Goal: Information Seeking & Learning: Learn about a topic

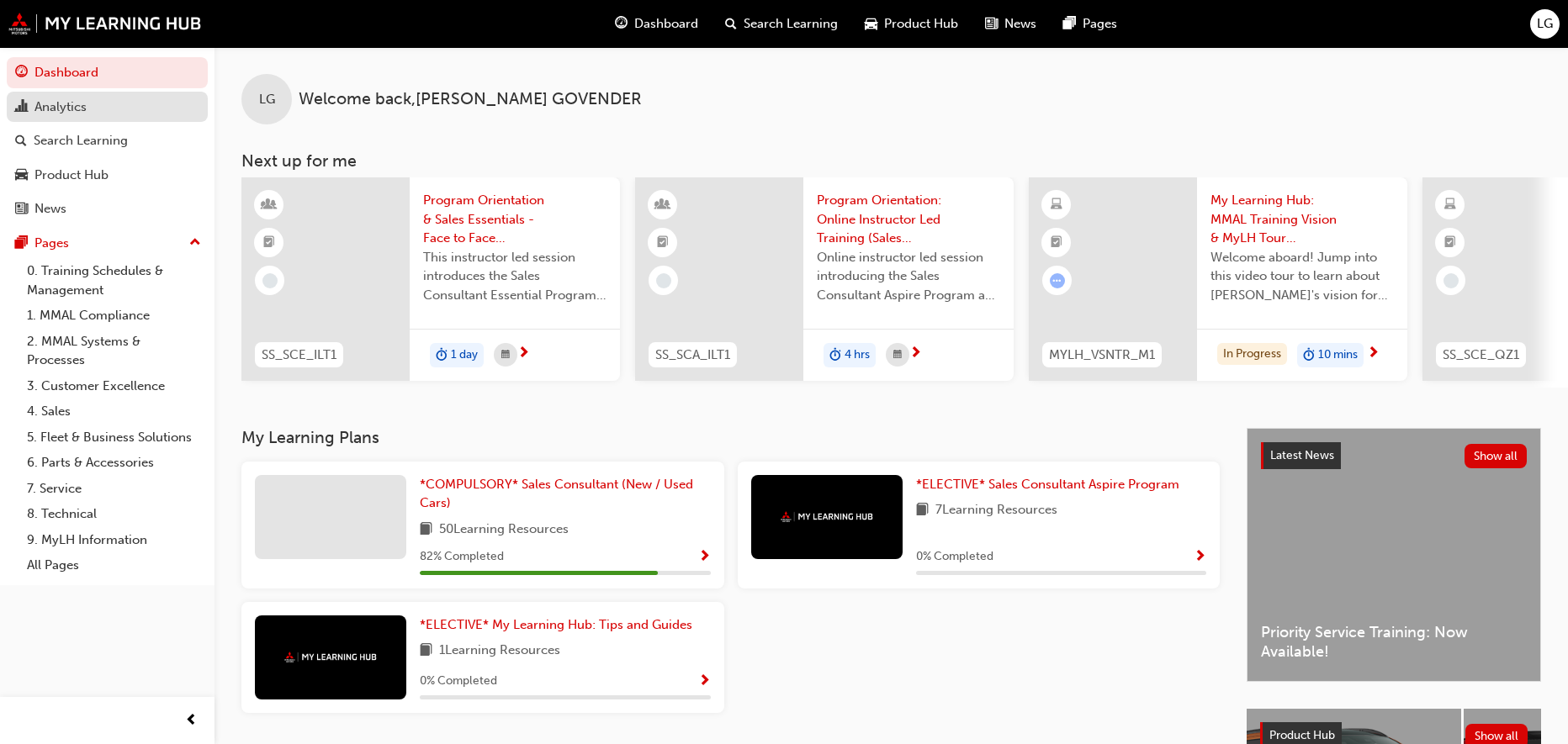
click at [36, 111] on div "Analytics" at bounding box center [61, 107] width 52 height 19
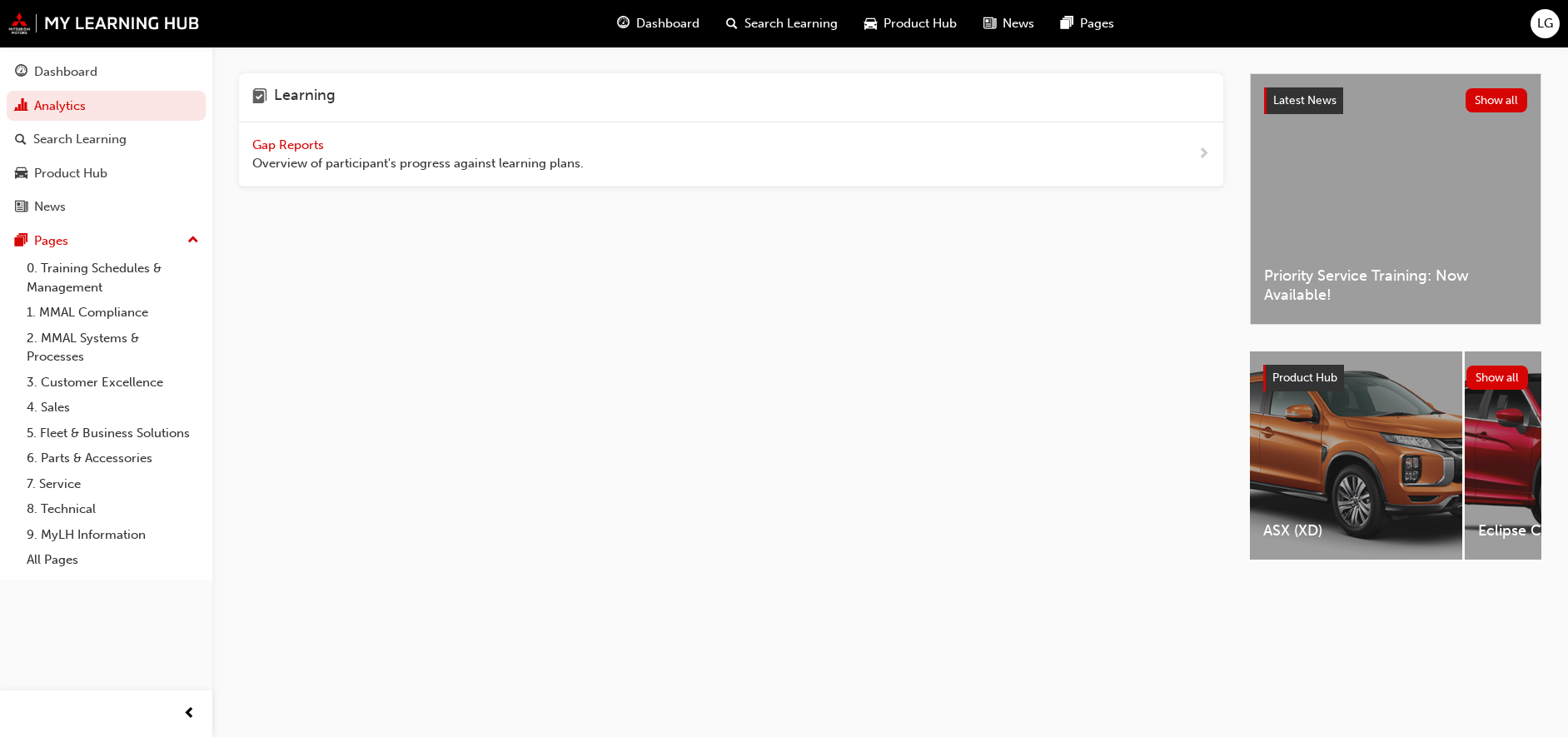
click at [286, 144] on span "Gap Reports" at bounding box center [289, 145] width 75 height 15
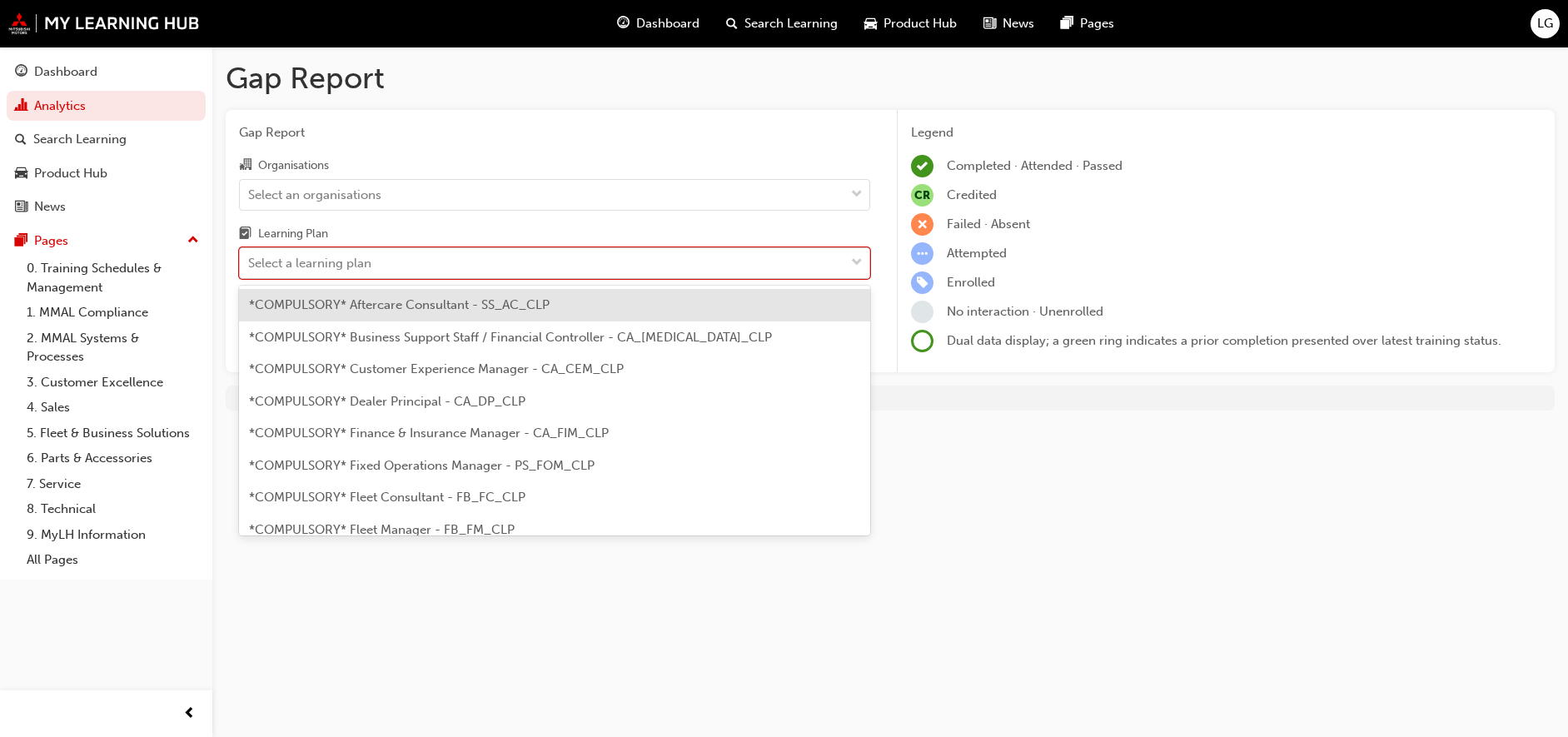
click at [327, 261] on div "Select a learning plan" at bounding box center [309, 264] width 124 height 19
click at [250, 261] on input "Learning Plan option *COMPULSORY* Aftercare Consultant - SS_AC_CLP focused, 1 o…" at bounding box center [249, 263] width 2 height 14
click at [184, 168] on div "Product Hub" at bounding box center [106, 173] width 182 height 21
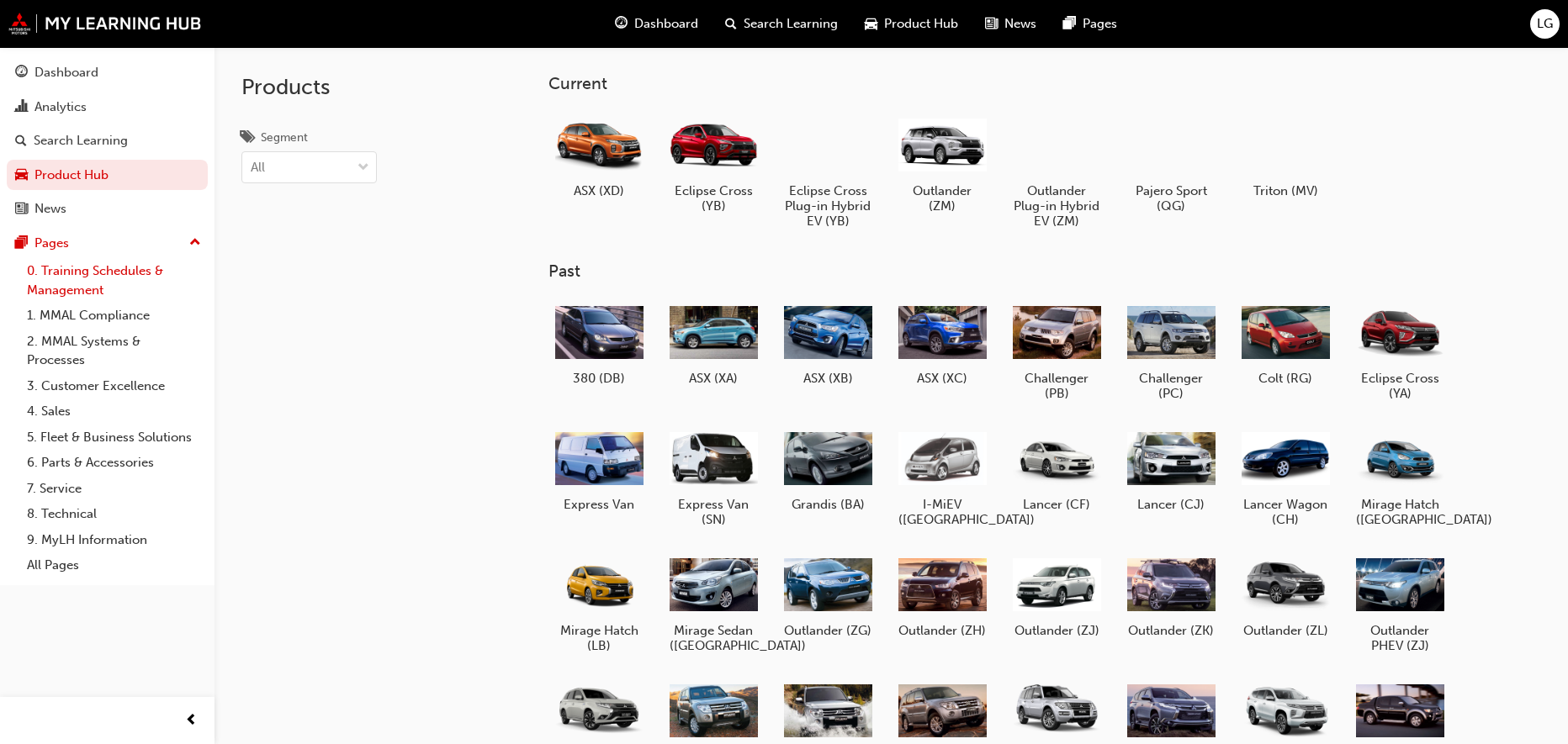
click at [74, 272] on link "0. Training Schedules & Management" at bounding box center [114, 281] width 188 height 45
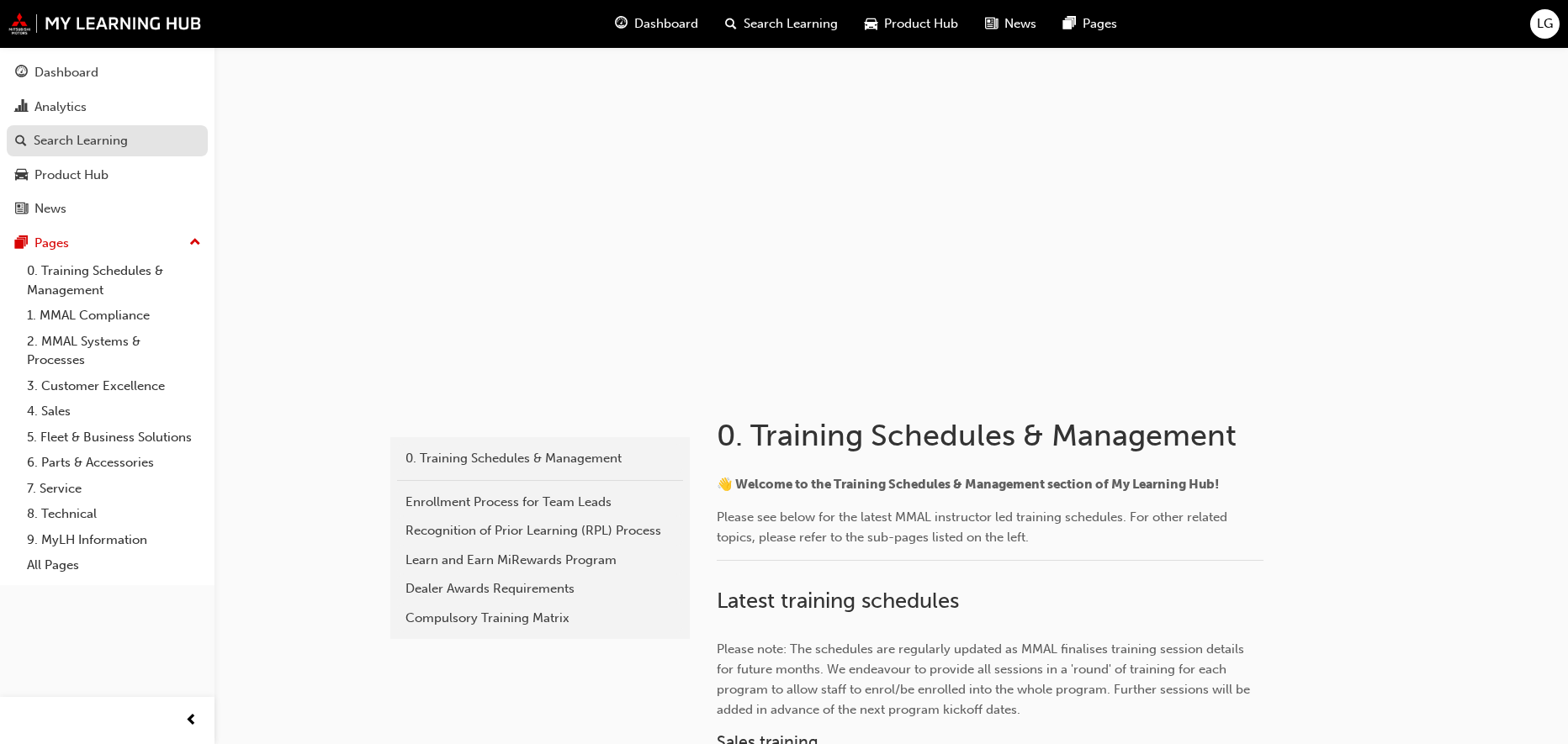
click at [80, 146] on div "Search Learning" at bounding box center [80, 141] width 94 height 19
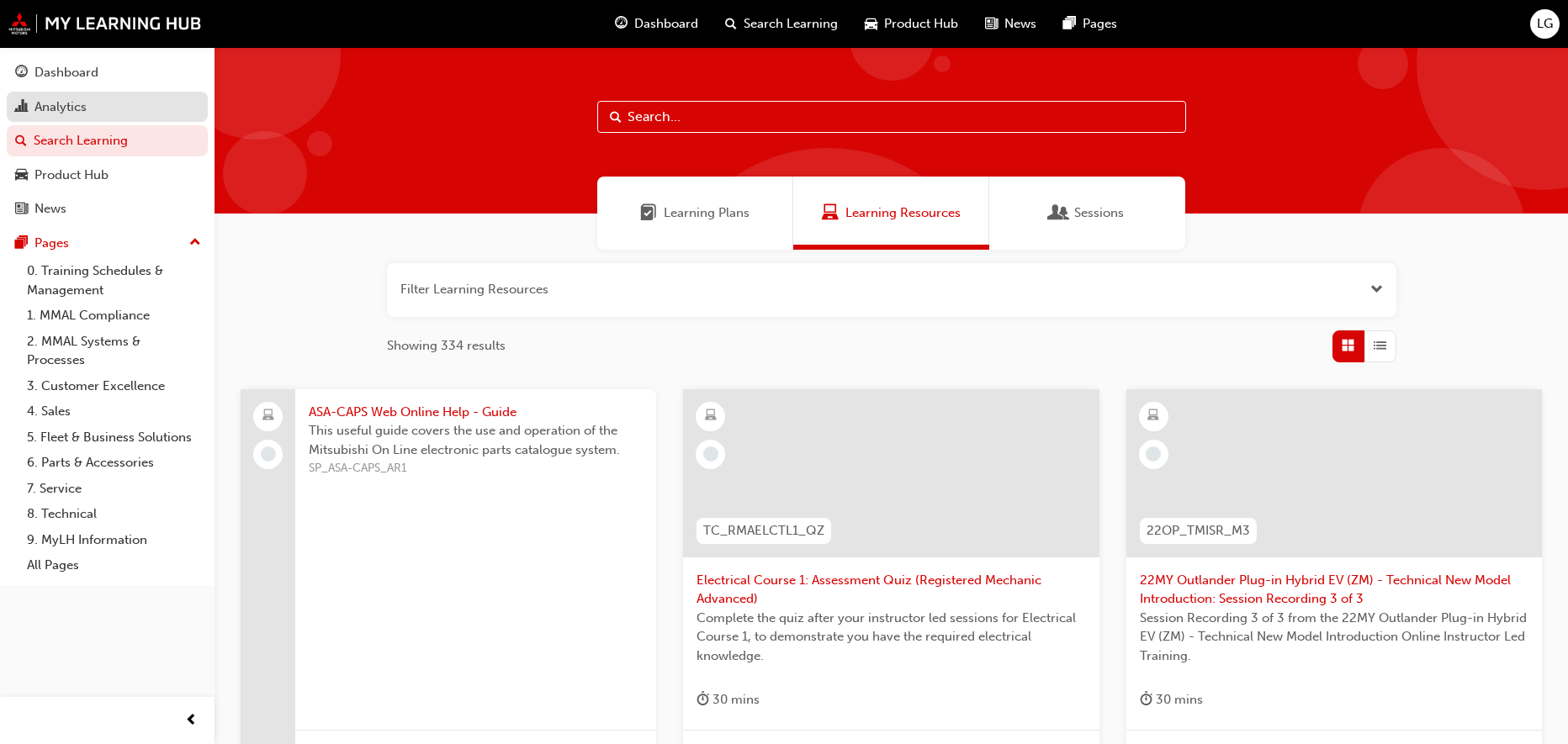
click at [75, 104] on div "Analytics" at bounding box center [61, 107] width 52 height 19
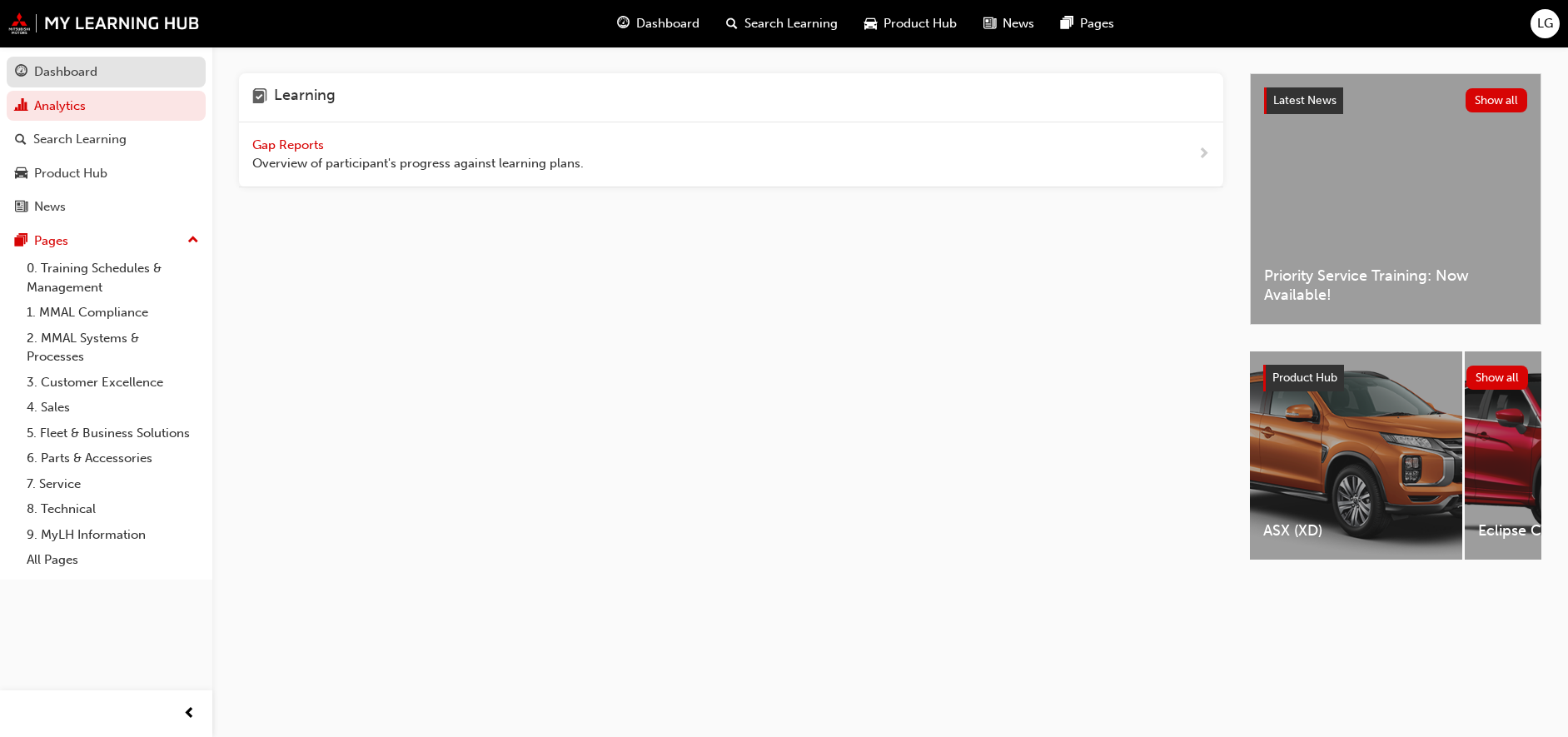
click at [63, 64] on div "Dashboard" at bounding box center [66, 72] width 63 height 19
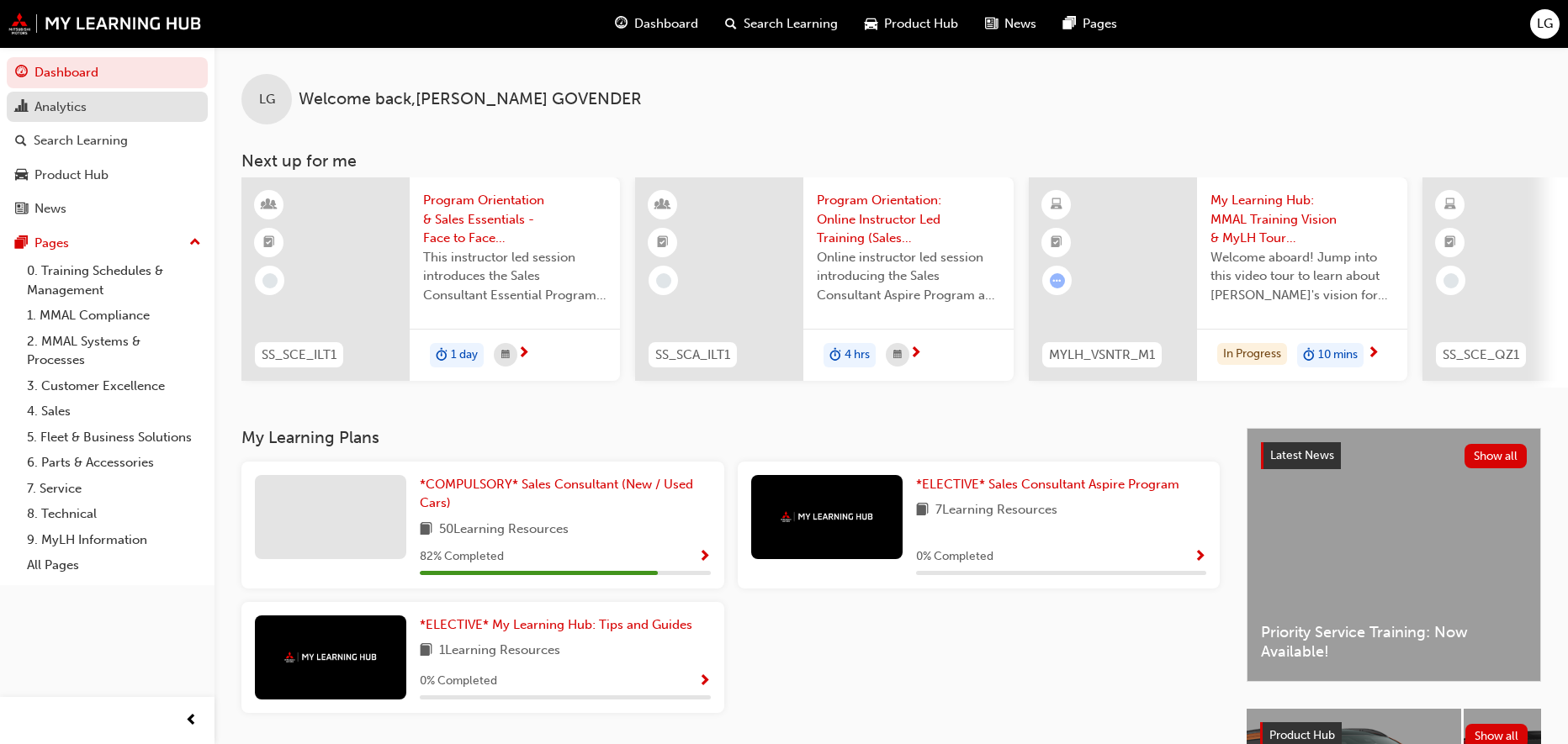
click at [57, 111] on div "Analytics" at bounding box center [61, 107] width 52 height 19
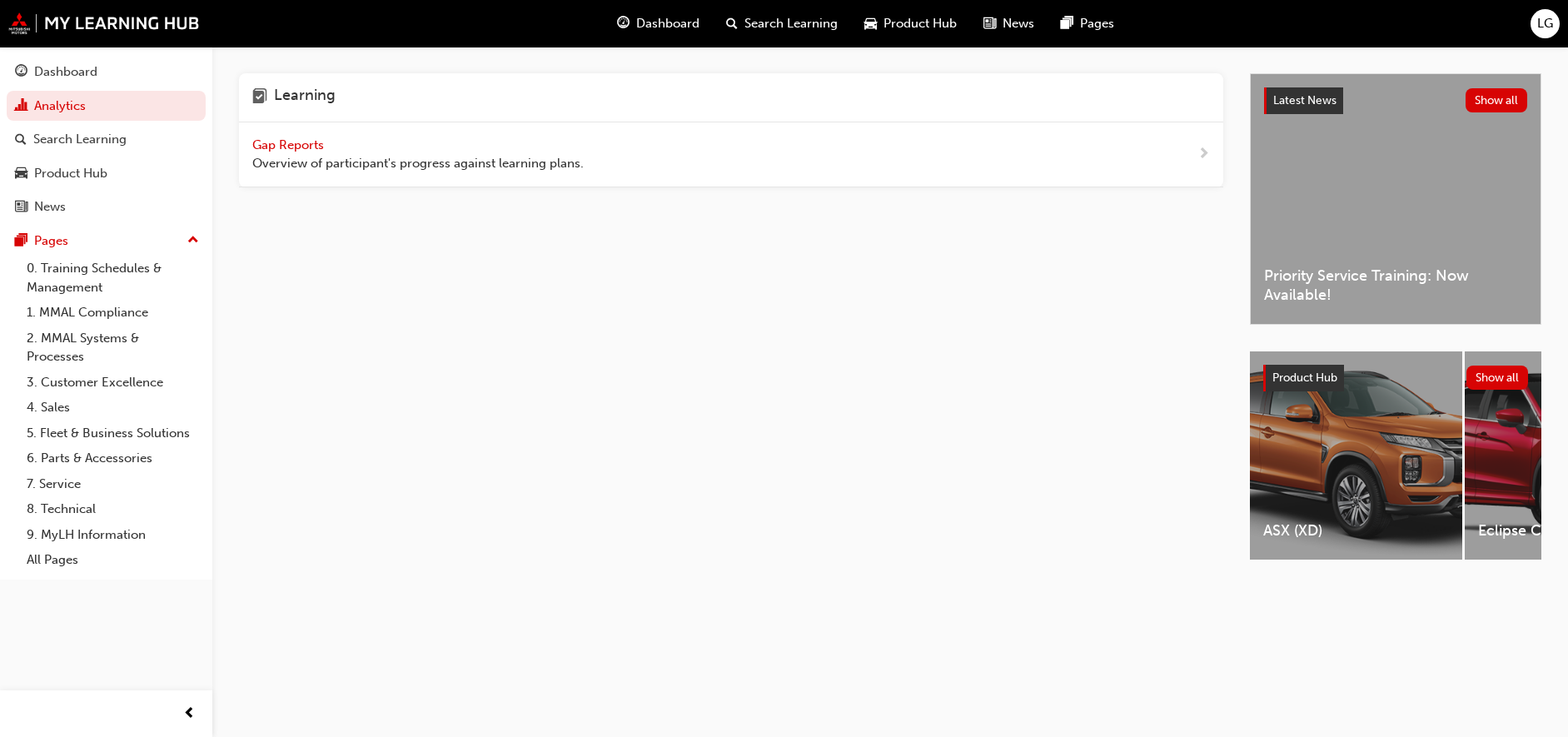
click at [302, 146] on span "Gap Reports" at bounding box center [289, 145] width 75 height 15
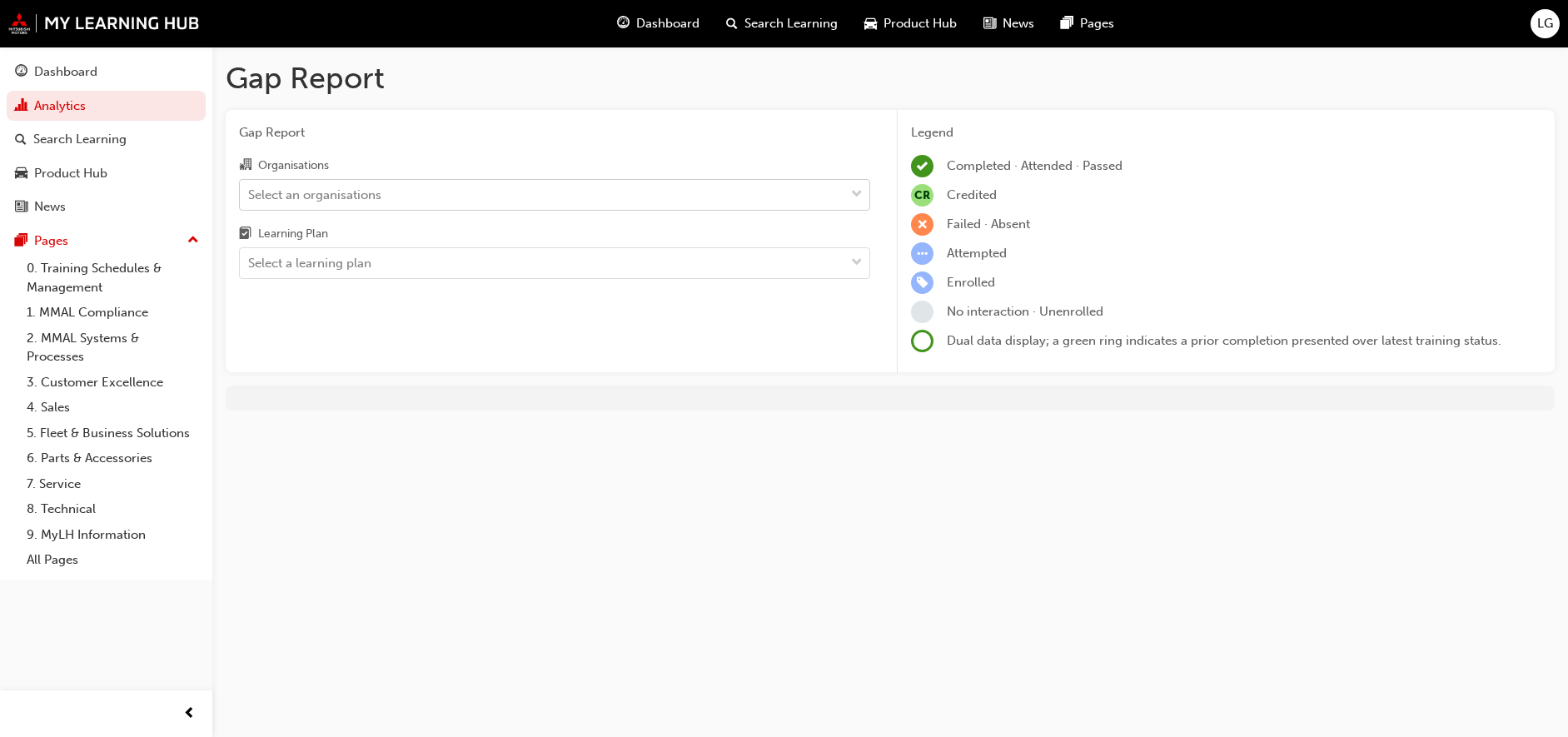
click at [294, 197] on div "Select an organisations" at bounding box center [314, 195] width 133 height 19
click at [250, 197] on input "Organisations Select an organisations" at bounding box center [249, 194] width 2 height 14
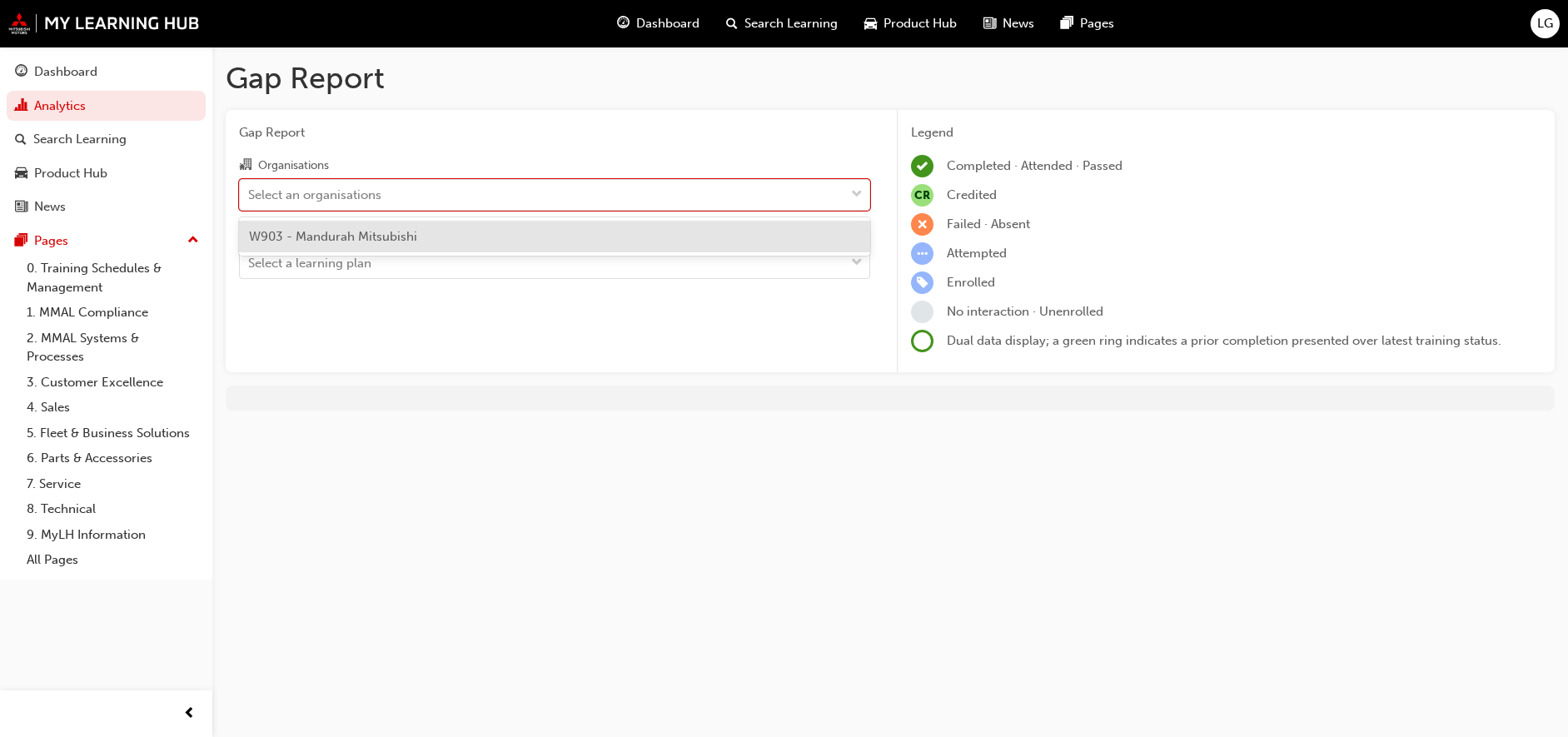
click at [324, 237] on span "W903 - Mandurah Mitsubishi" at bounding box center [333, 237] width 169 height 15
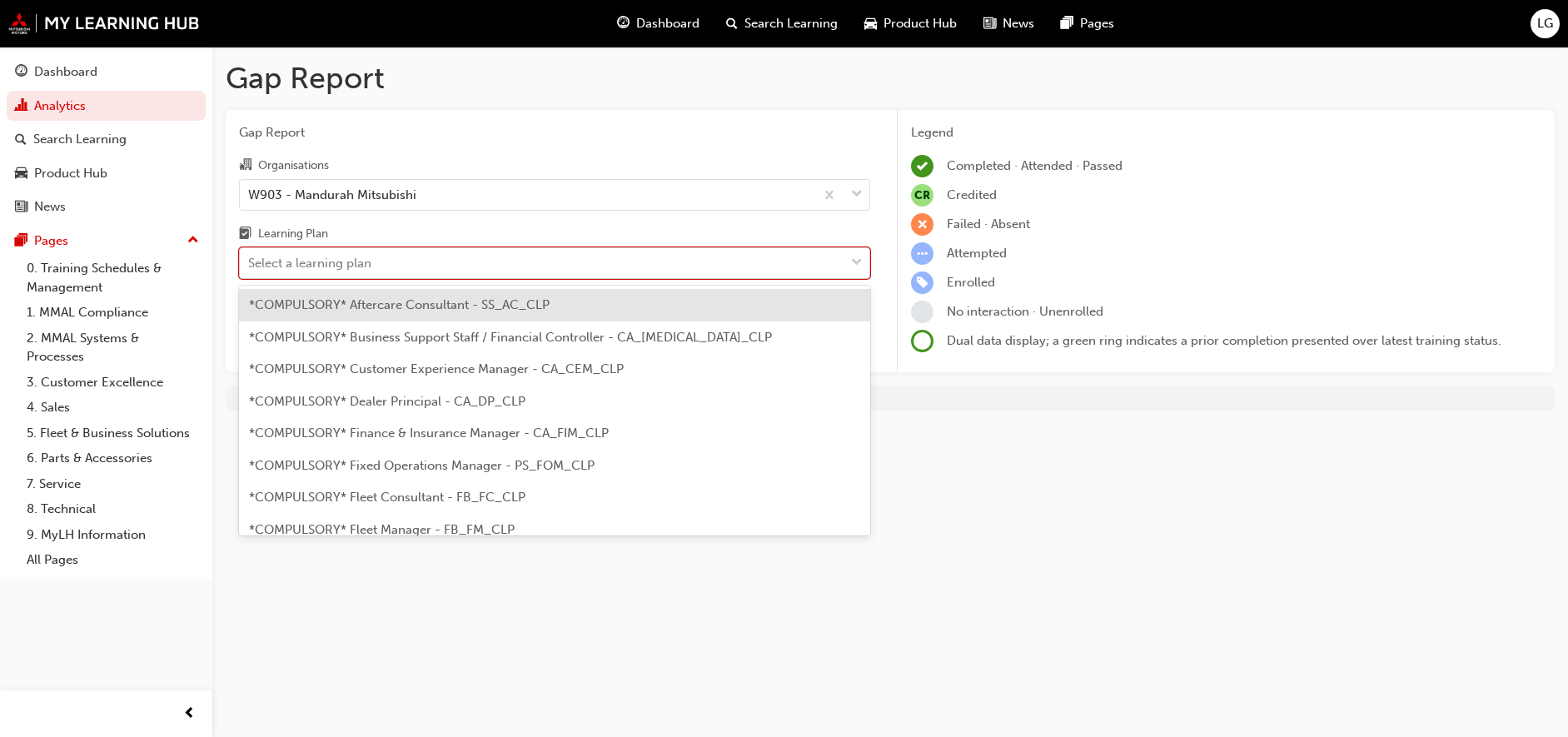
click at [315, 266] on div "Select a learning plan" at bounding box center [309, 264] width 124 height 19
click at [250, 266] on input "Learning Plan option *COMPULSORY* Aftercare Consultant - SS_AC_CLP focused, 1 o…" at bounding box center [249, 263] width 2 height 14
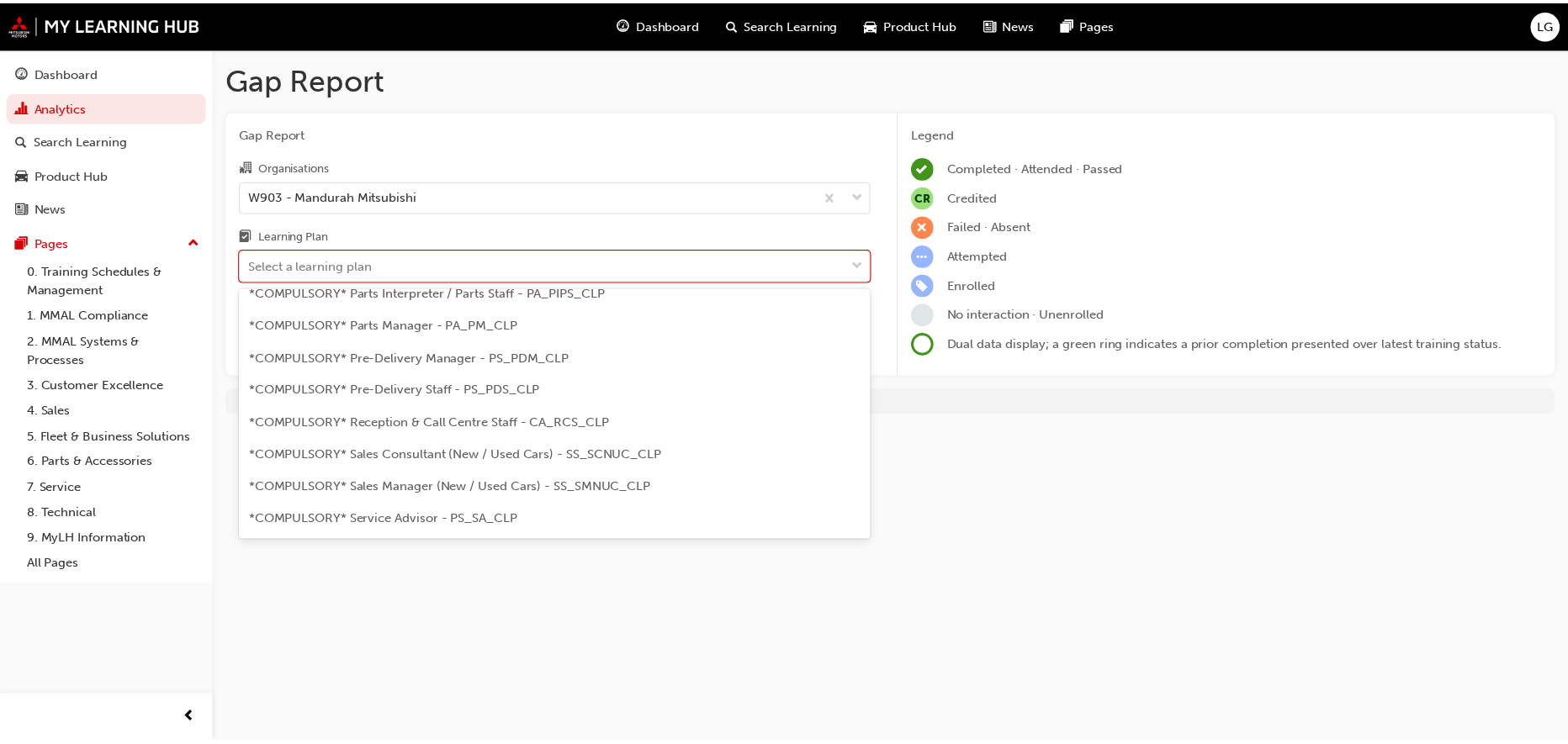
scroll to position [421, 0]
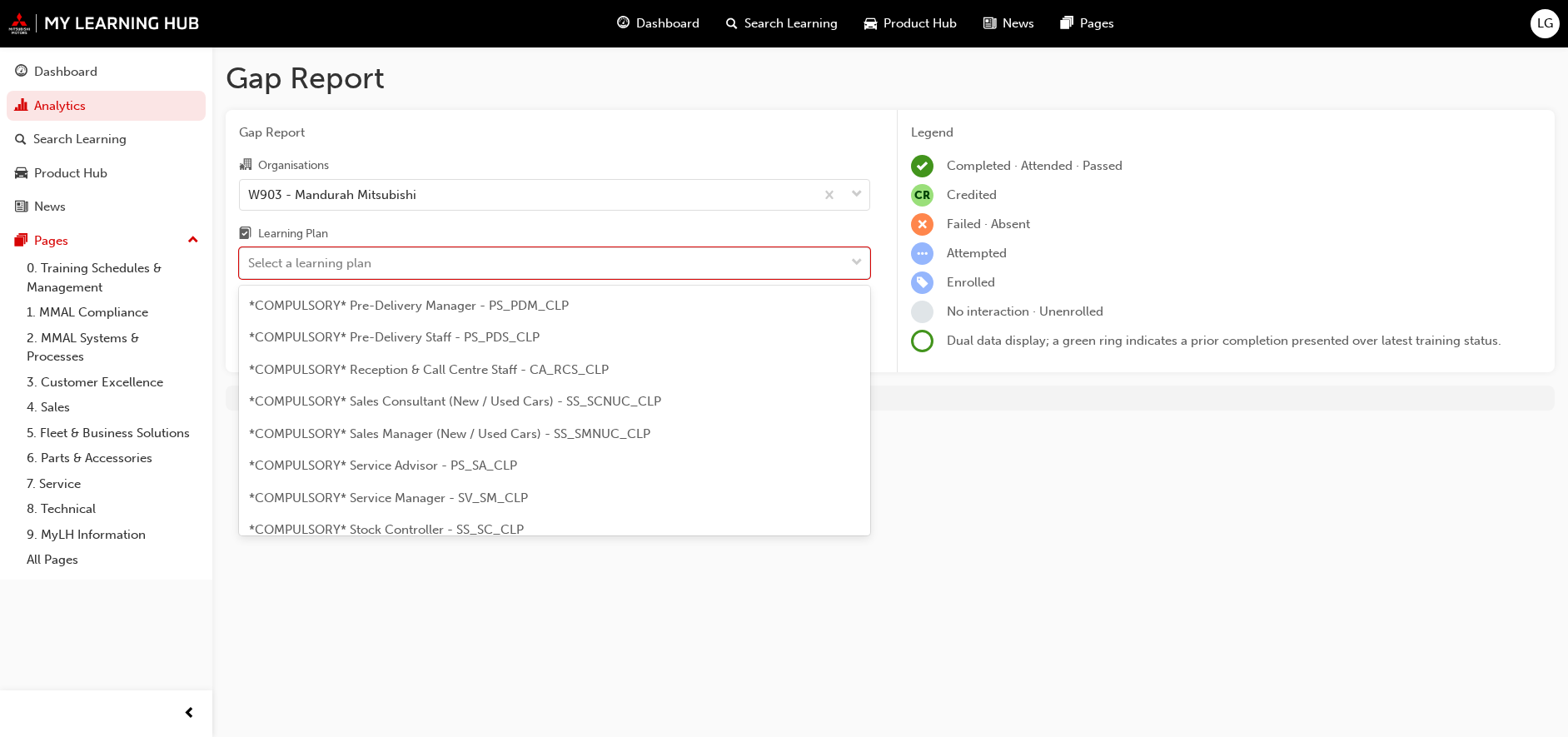
click at [397, 394] on span "*COMPULSORY* Sales Consultant (New / Used Cars) - SS_SCNUC_CLP" at bounding box center [455, 402] width 412 height 15
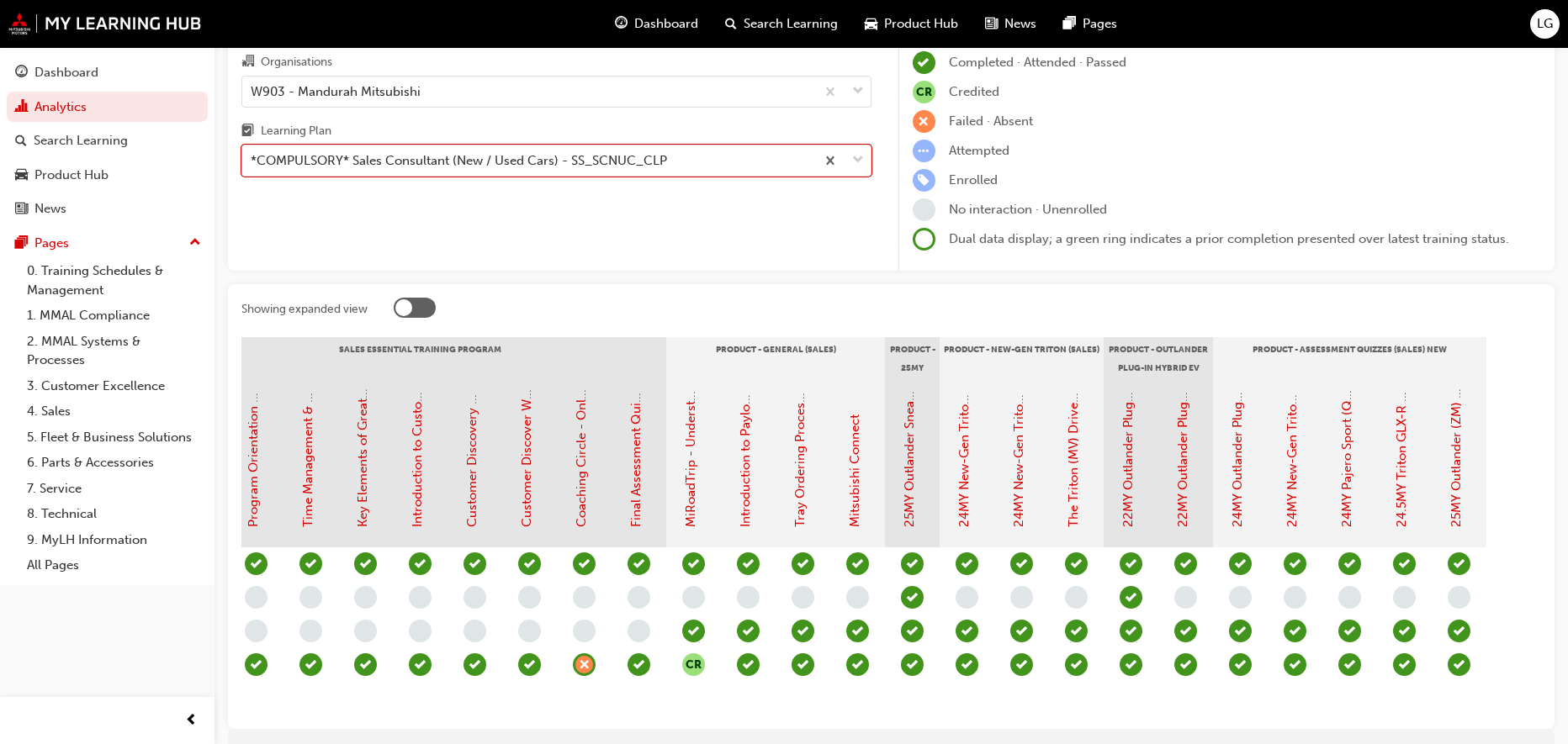
scroll to position [200, 0]
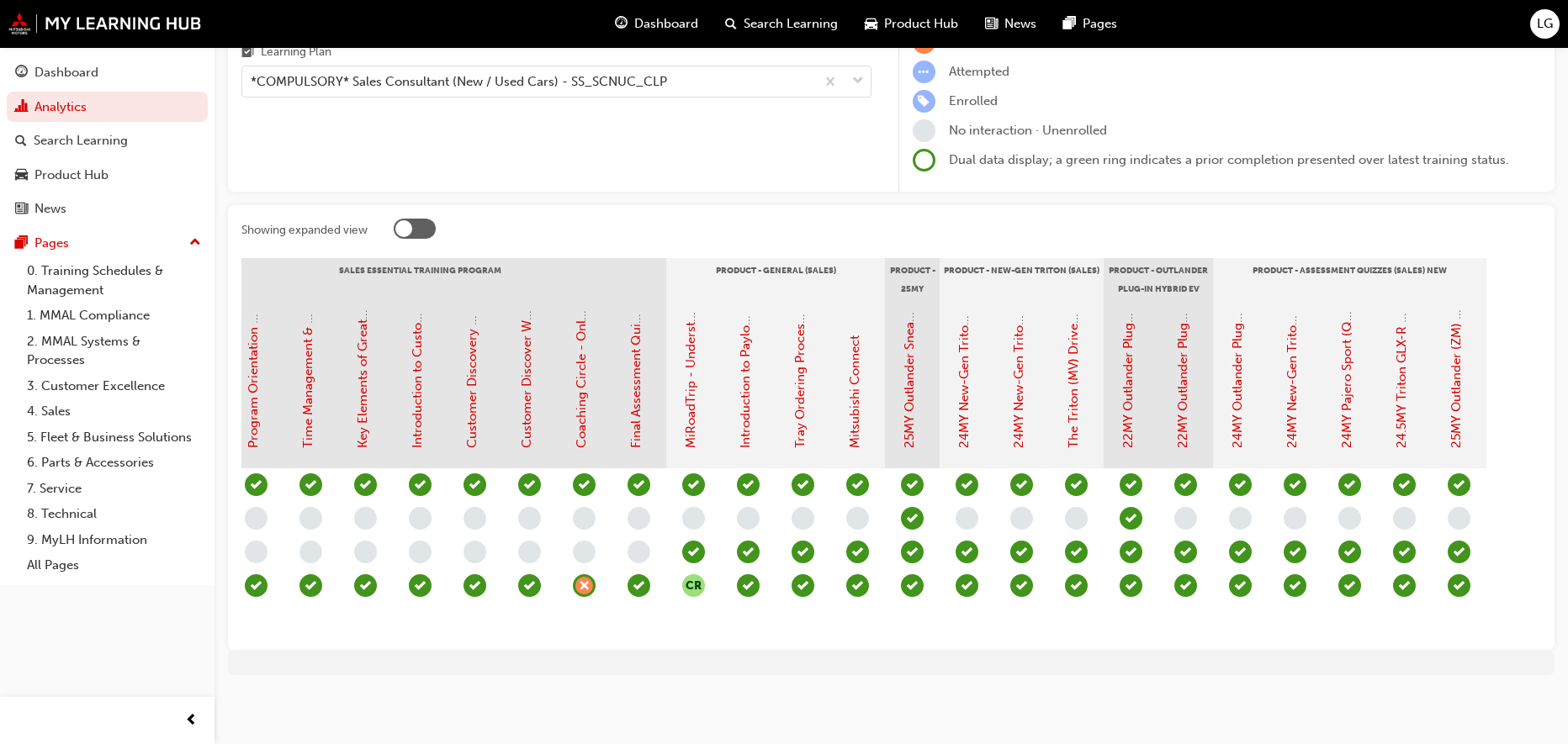
drag, startPoint x: 1132, startPoint y: 619, endPoint x: 1016, endPoint y: 634, distance: 117.0
click at [1018, 635] on section "Induction - Dealer Staff MMAL Compliance 2024 Diamond Advantage - Sales Mitsubi…" at bounding box center [890, 447] width 1300 height 378
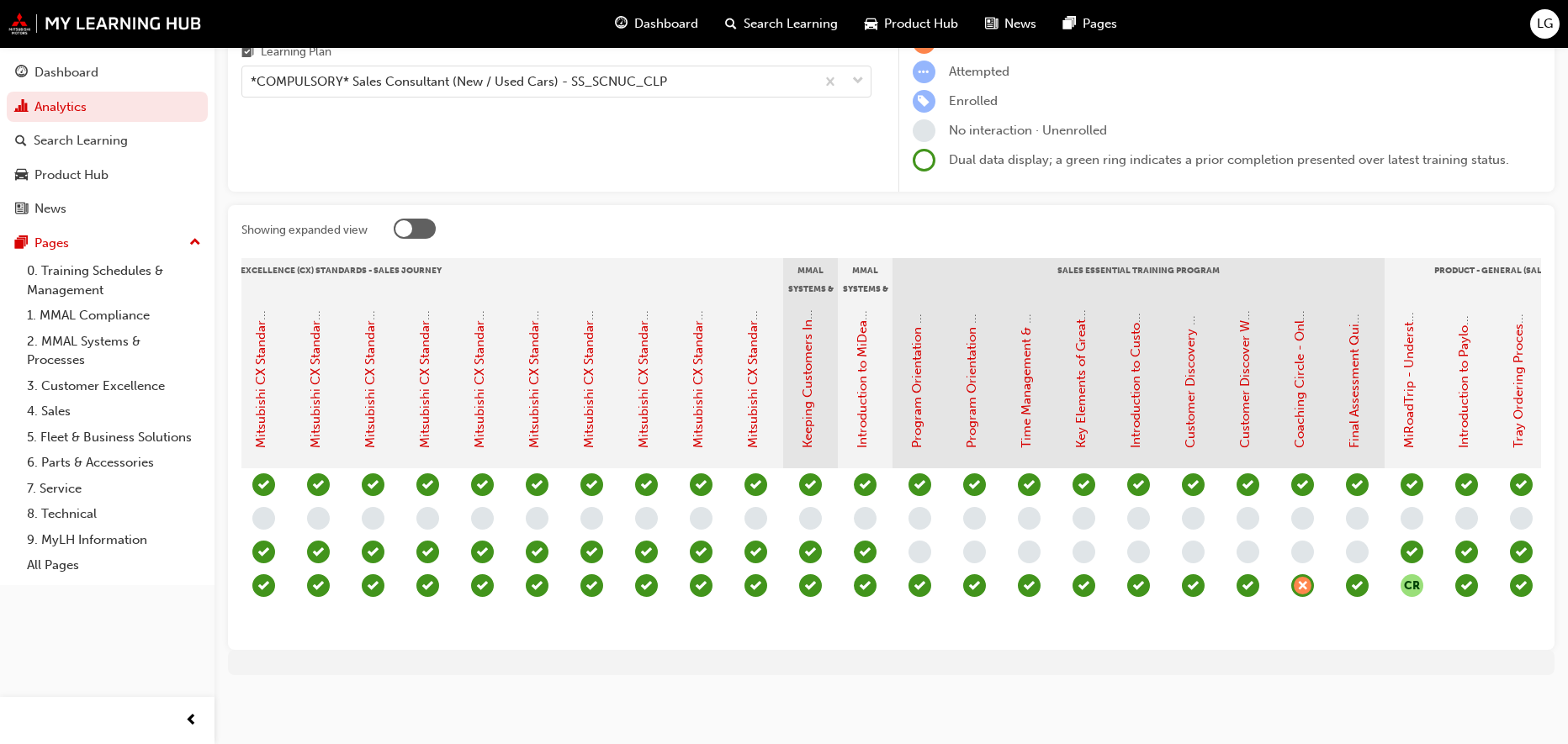
scroll to position [0, 778]
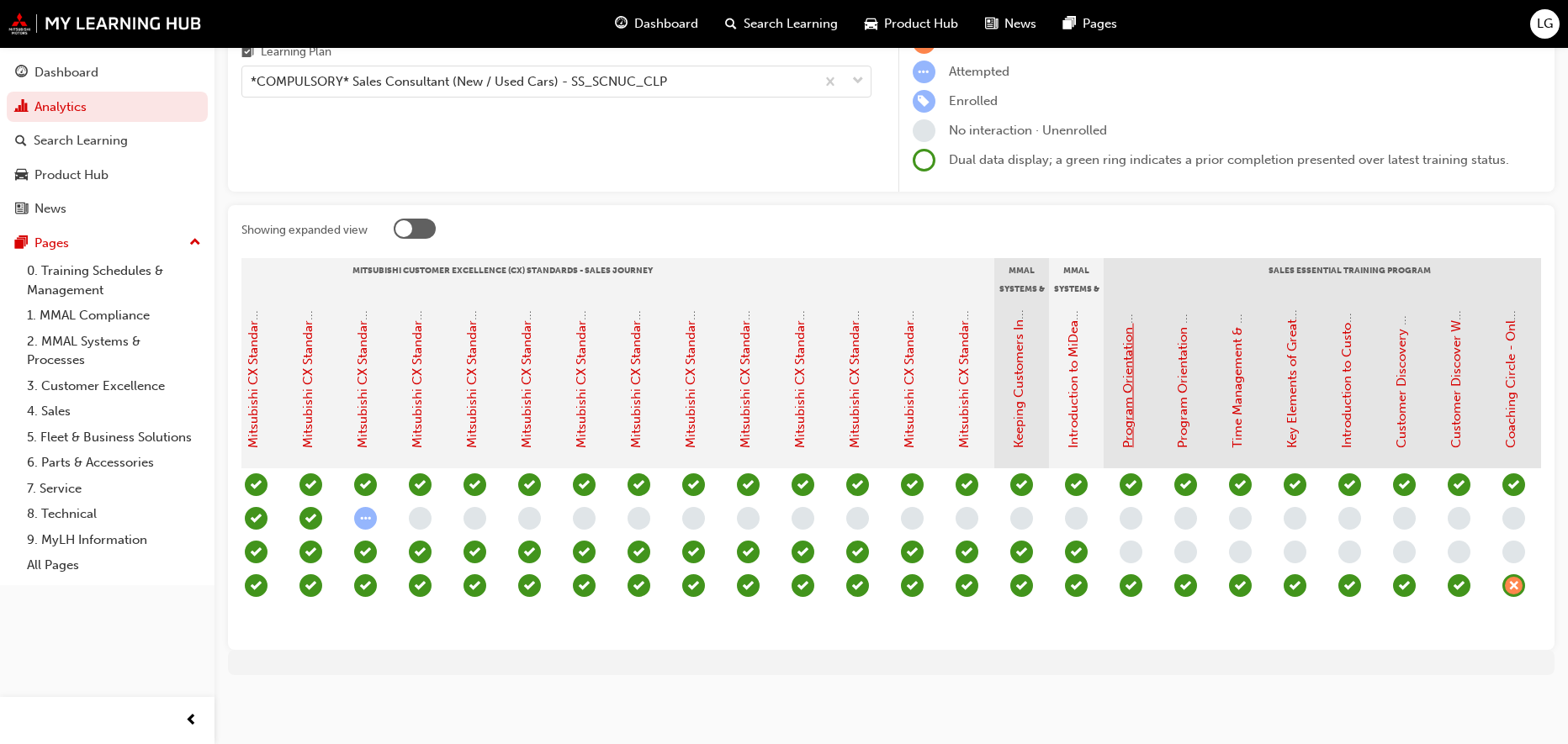
click at [1126, 394] on link "Program Orientation & Sales Essentials - Face to Face Instructor Led Training (…" at bounding box center [1129, 116] width 15 height 666
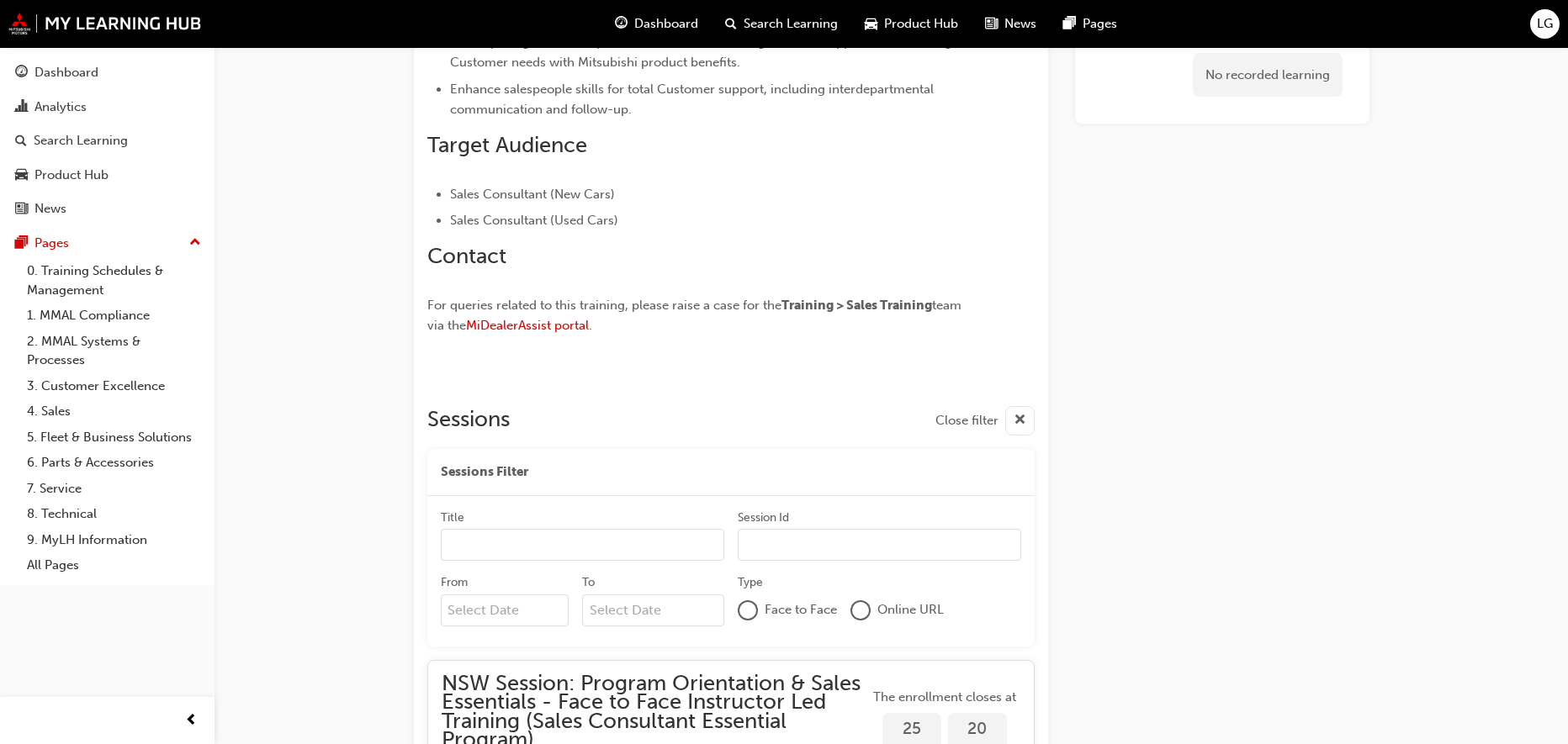
scroll to position [1245, 0]
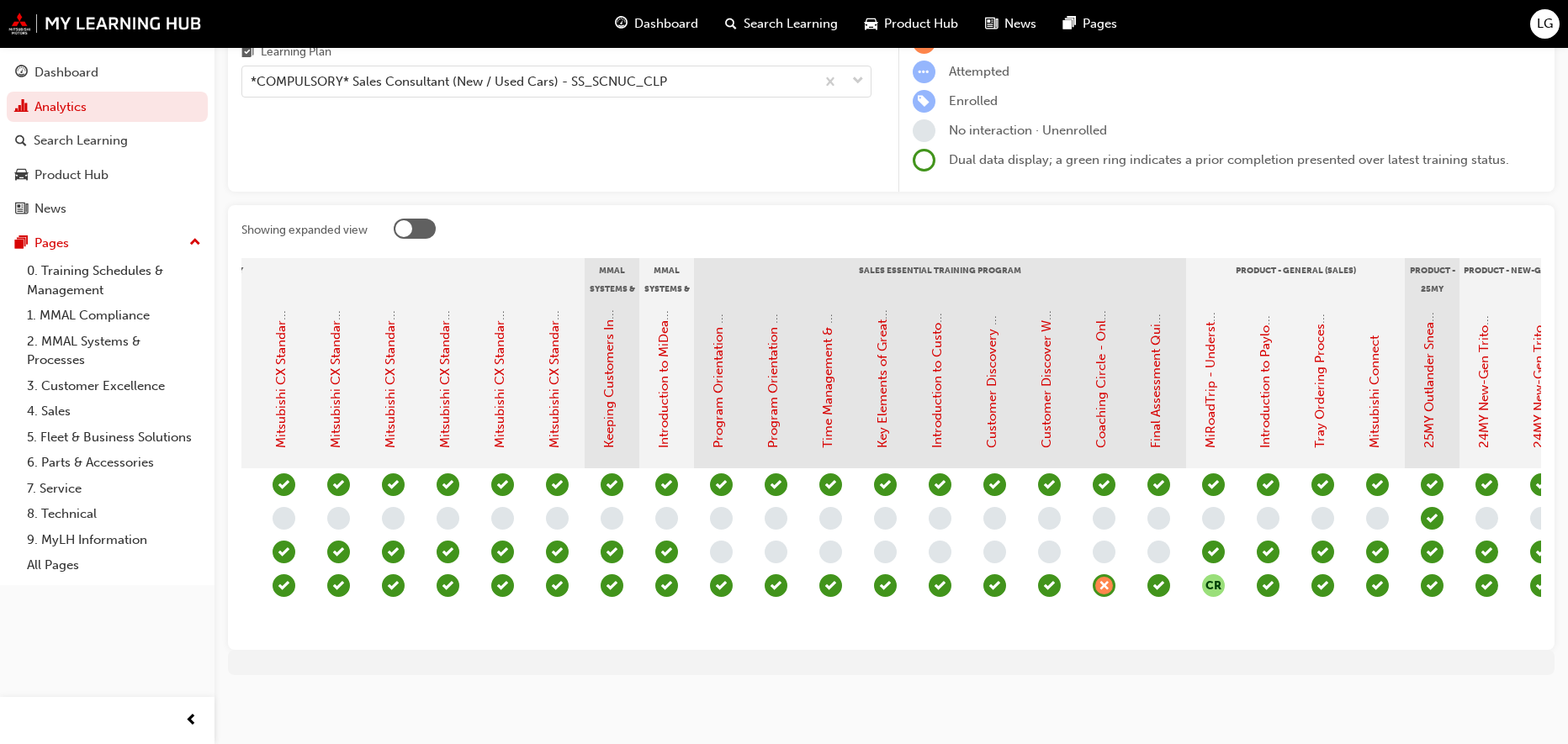
scroll to position [0, 881]
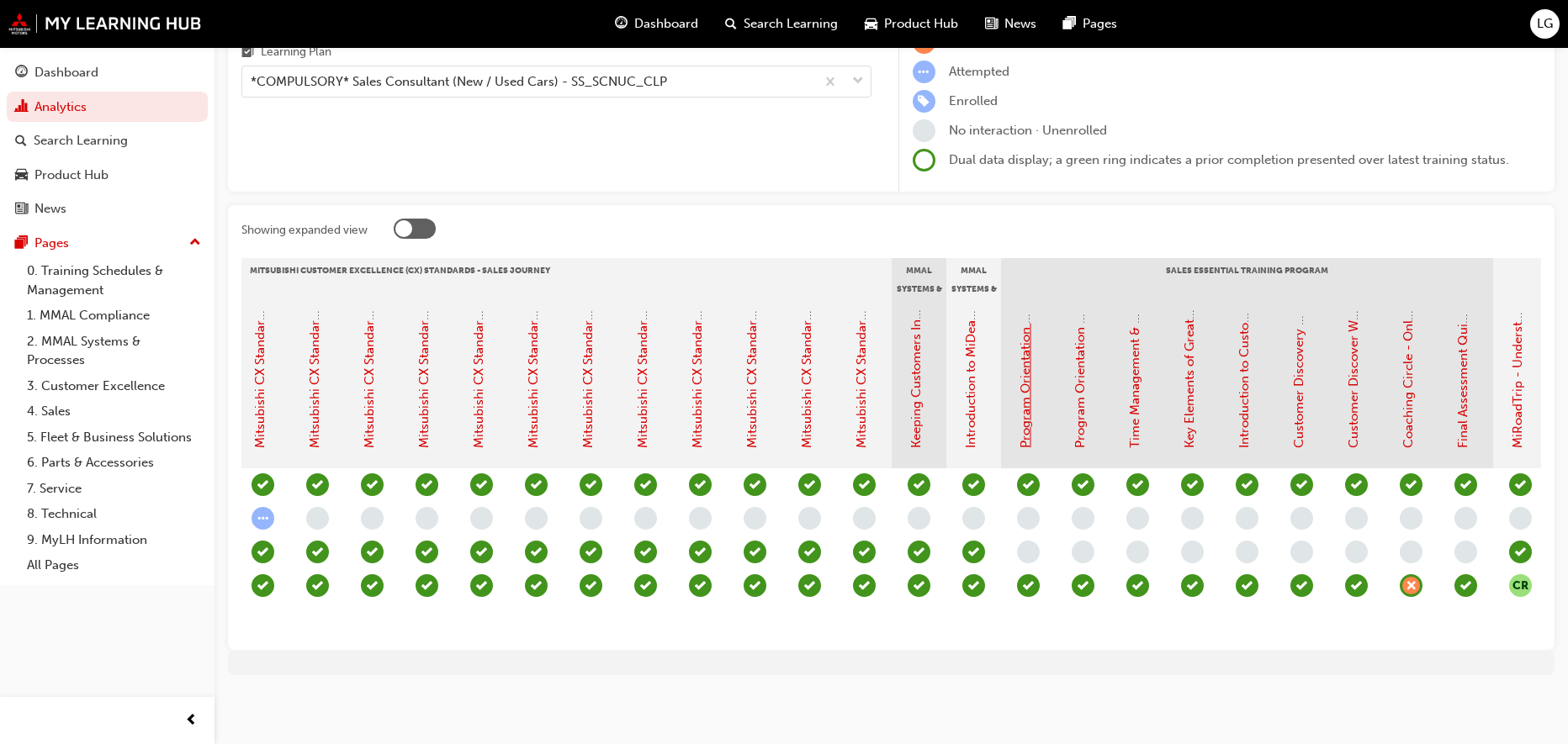
click at [1022, 409] on link "Program Orientation & Sales Essentials - Face to Face Instructor Led Training (…" at bounding box center [1026, 116] width 15 height 666
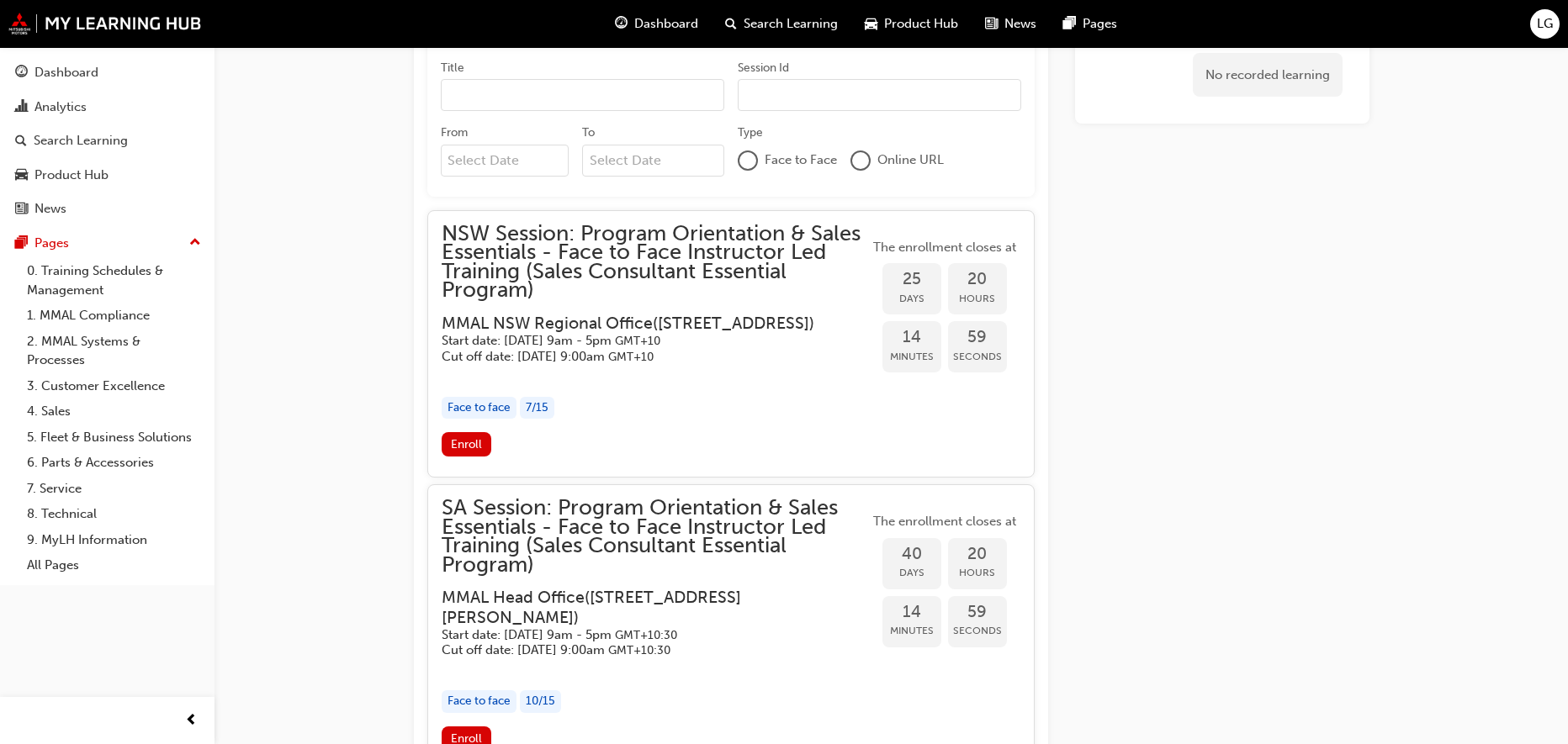
scroll to position [1435, 0]
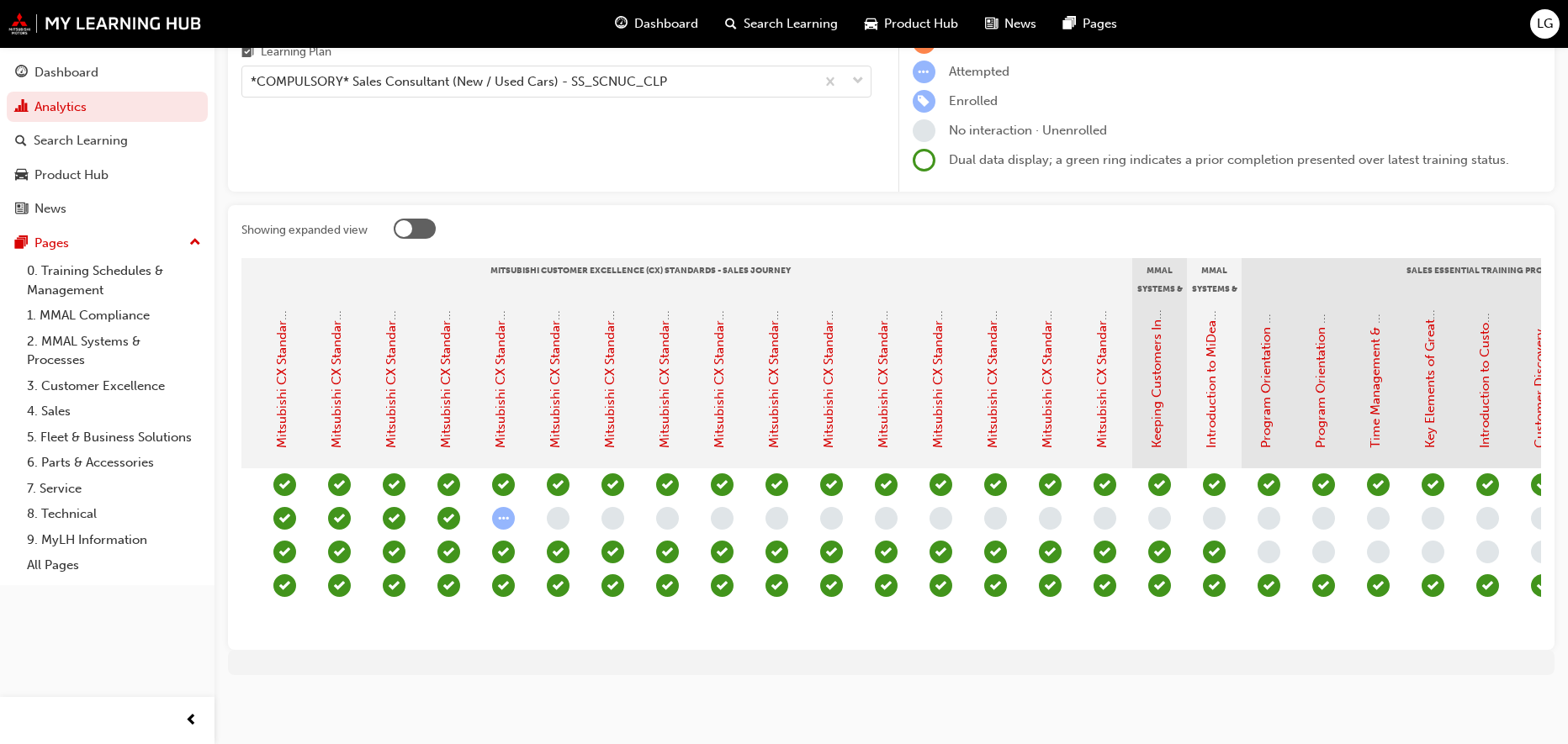
scroll to position [0, 632]
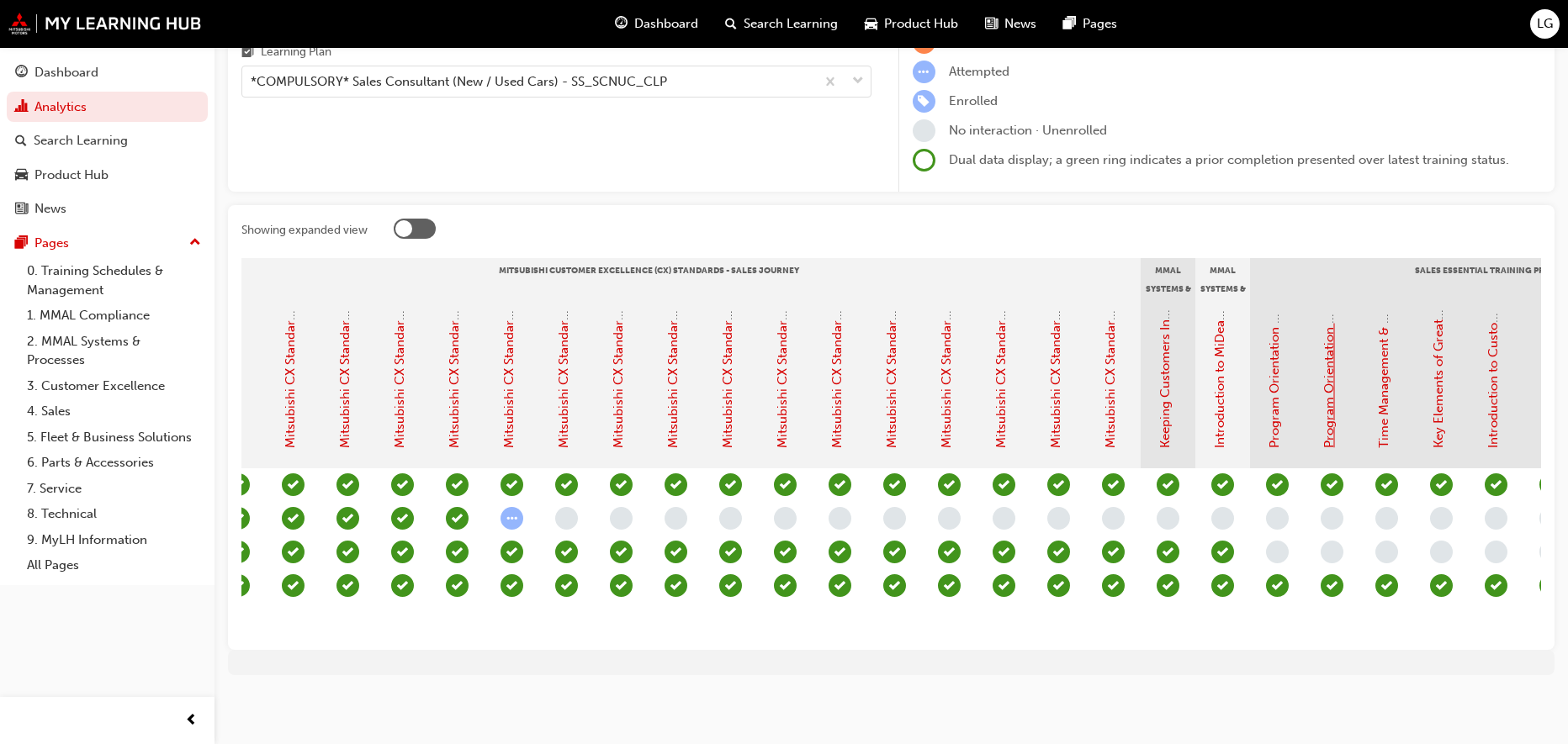
click at [1330, 380] on link "Program Orientation & Sales Essentials: Assessment Quiz (Sales Consultant Essen…" at bounding box center [1330, 172] width 15 height 551
